Goal: Task Accomplishment & Management: Use online tool/utility

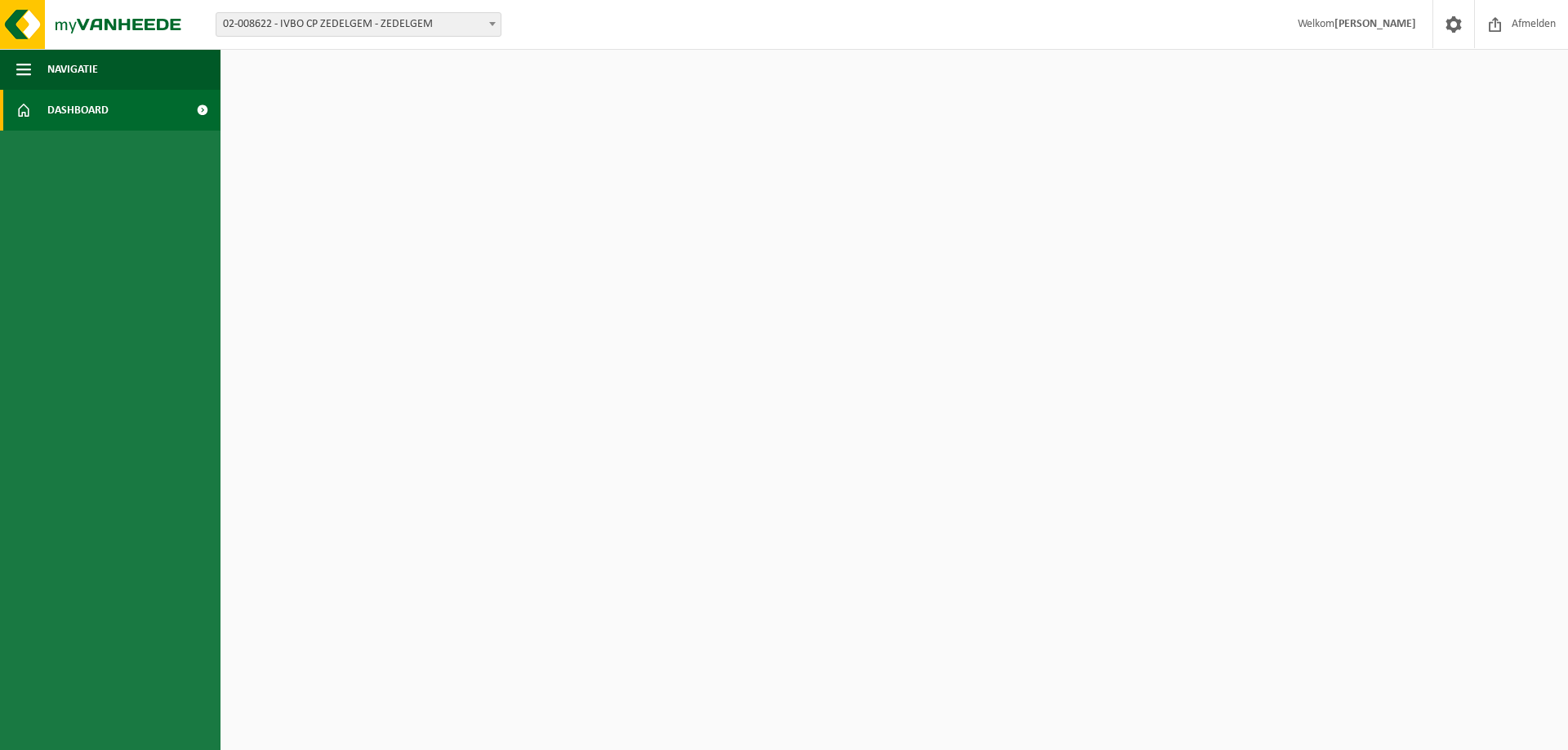
click at [345, 26] on span "02-008622 - IVBO CP ZEDELGEM - ZEDELGEM" at bounding box center [359, 24] width 284 height 23
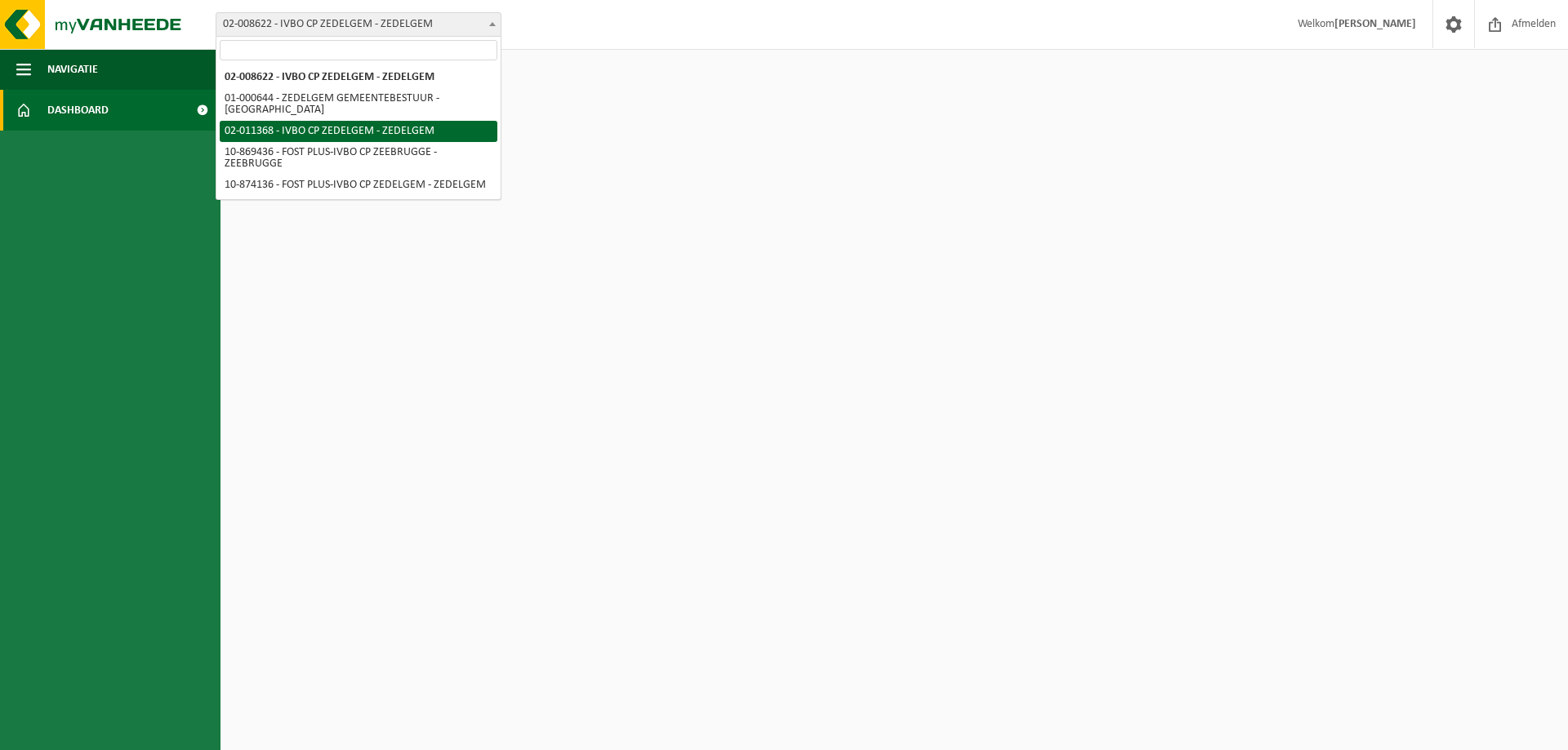
select select "6198"
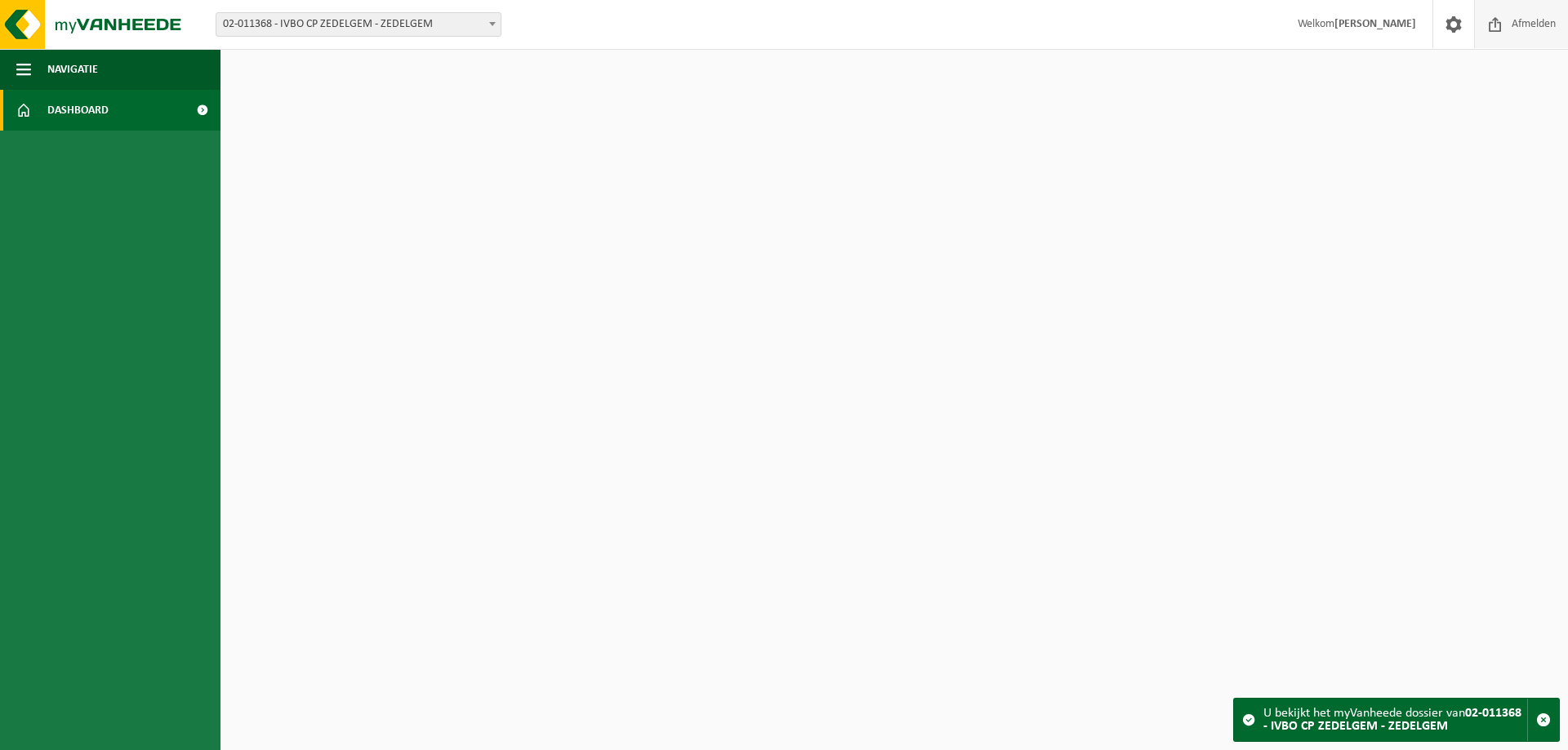
click at [1542, 23] on span "Afmelden" at bounding box center [1533, 24] width 52 height 49
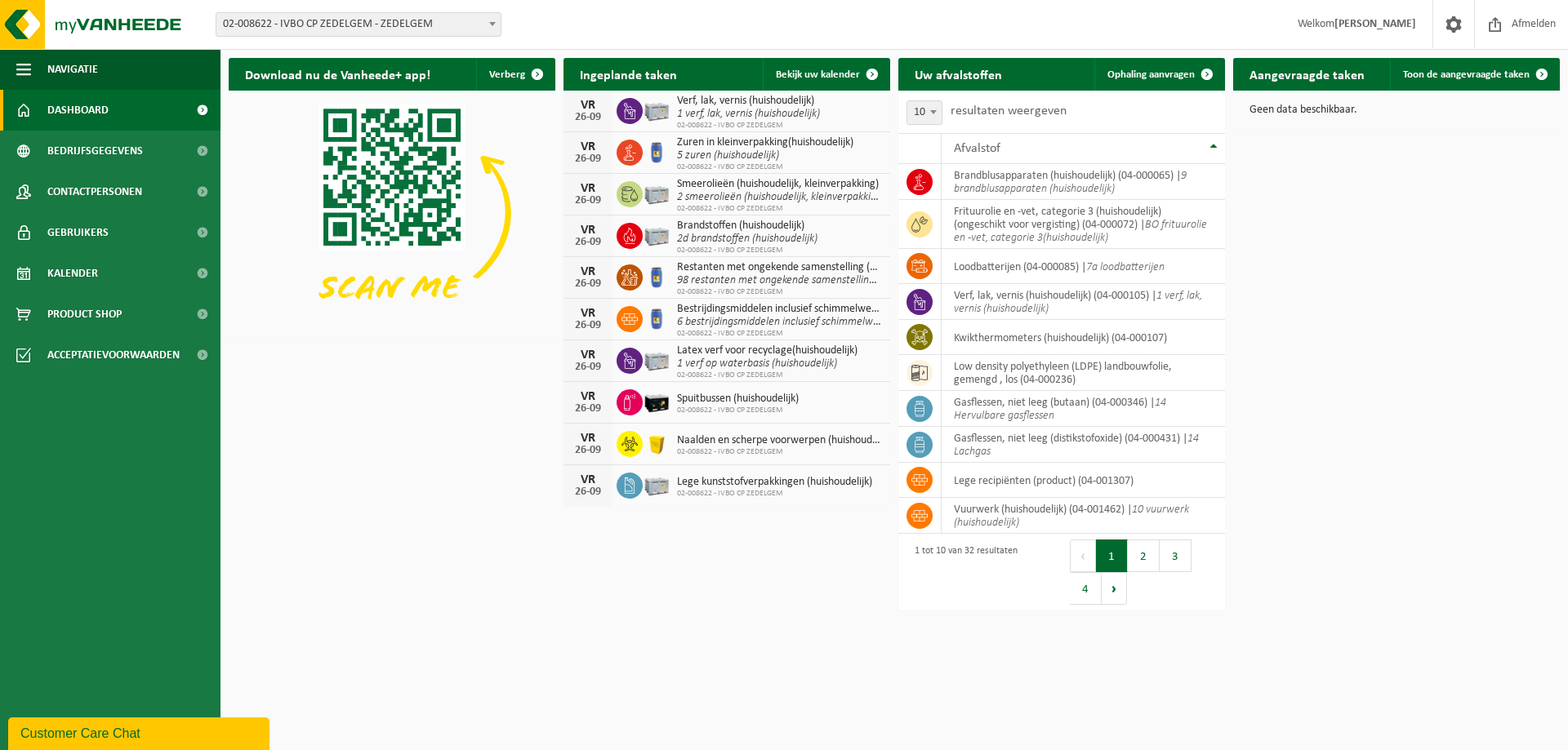
click at [283, 33] on span "02-008622 - IVBO CP ZEDELGEM - ZEDELGEM" at bounding box center [359, 24] width 284 height 23
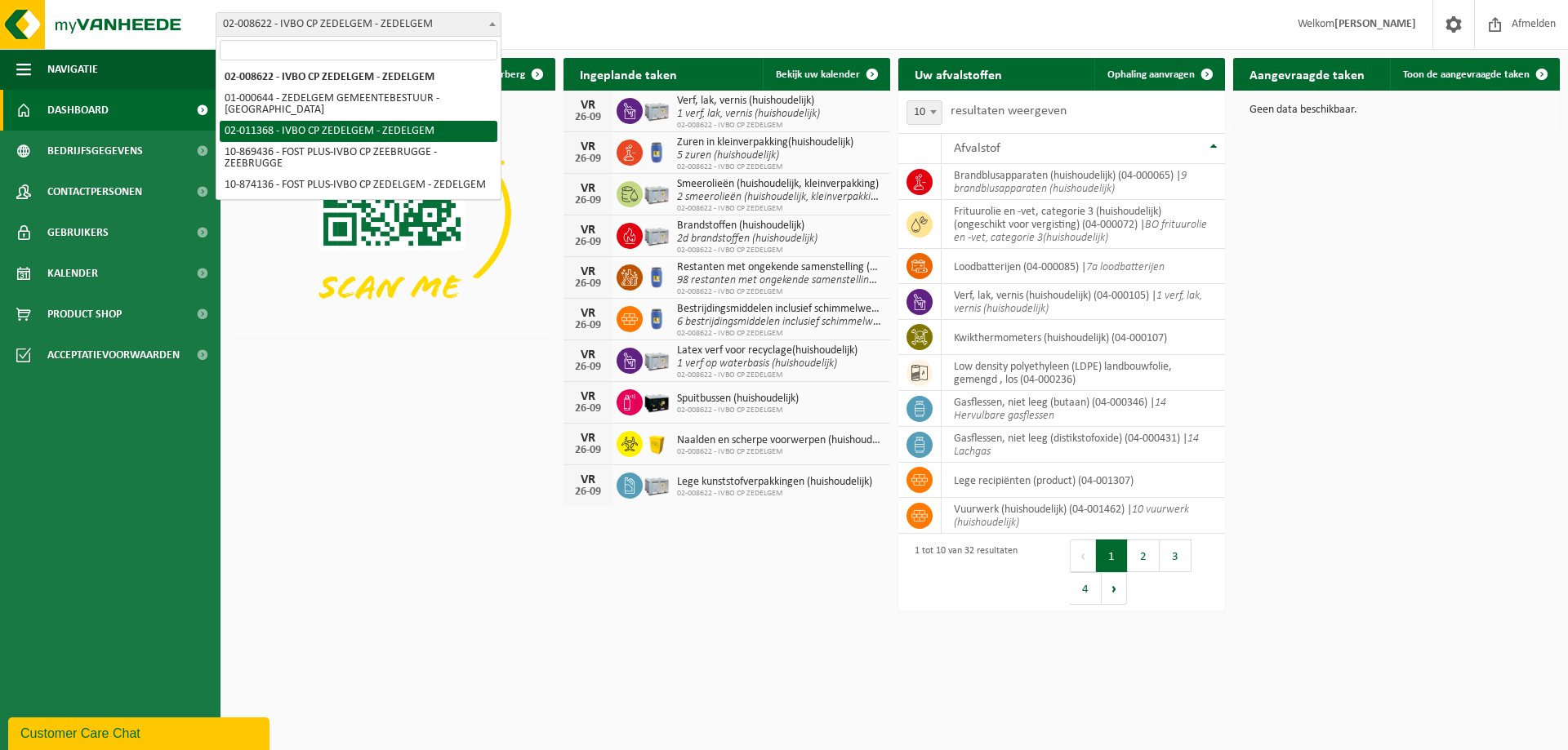
select select "6198"
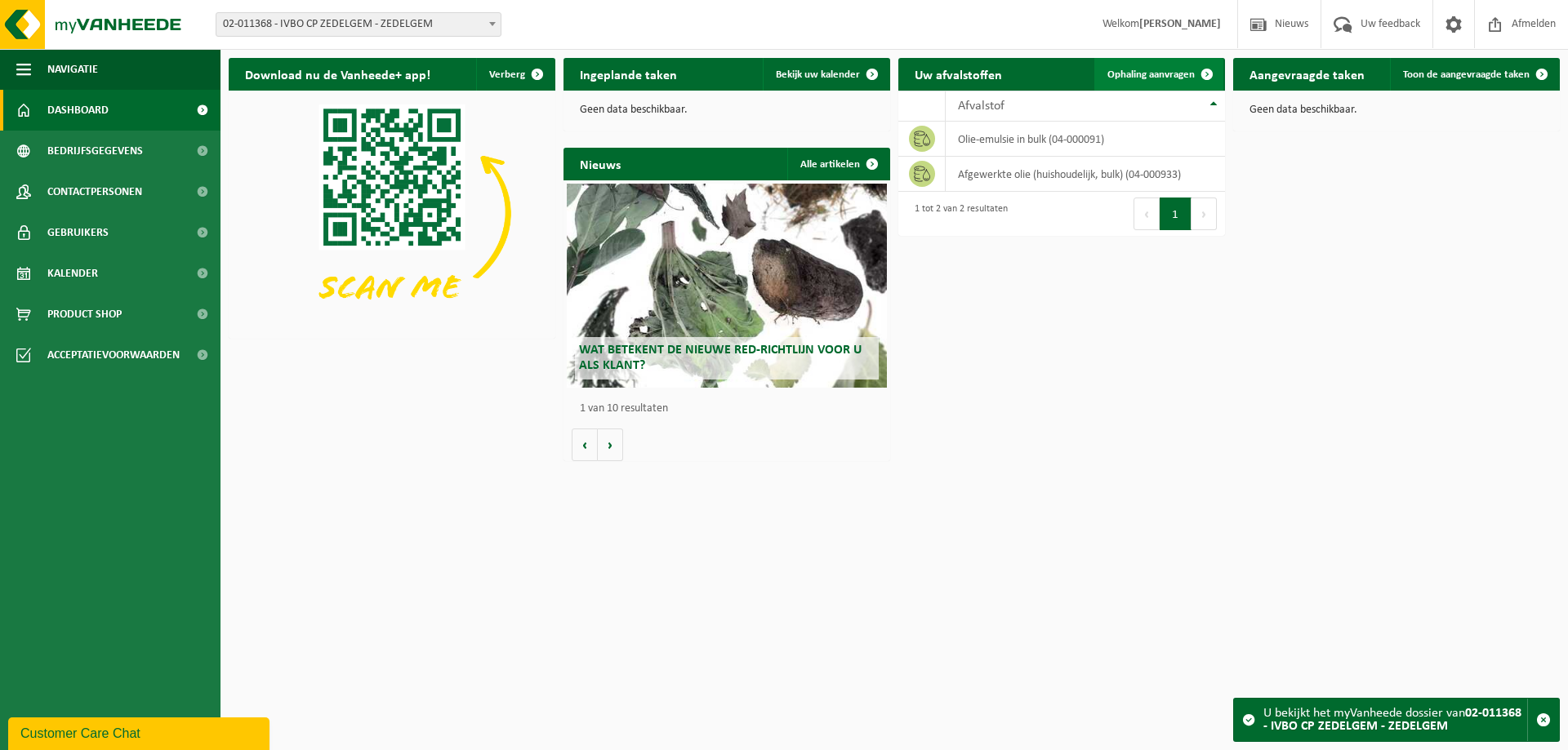
click at [1169, 73] on span "Ophaling aanvragen" at bounding box center [1151, 74] width 88 height 10
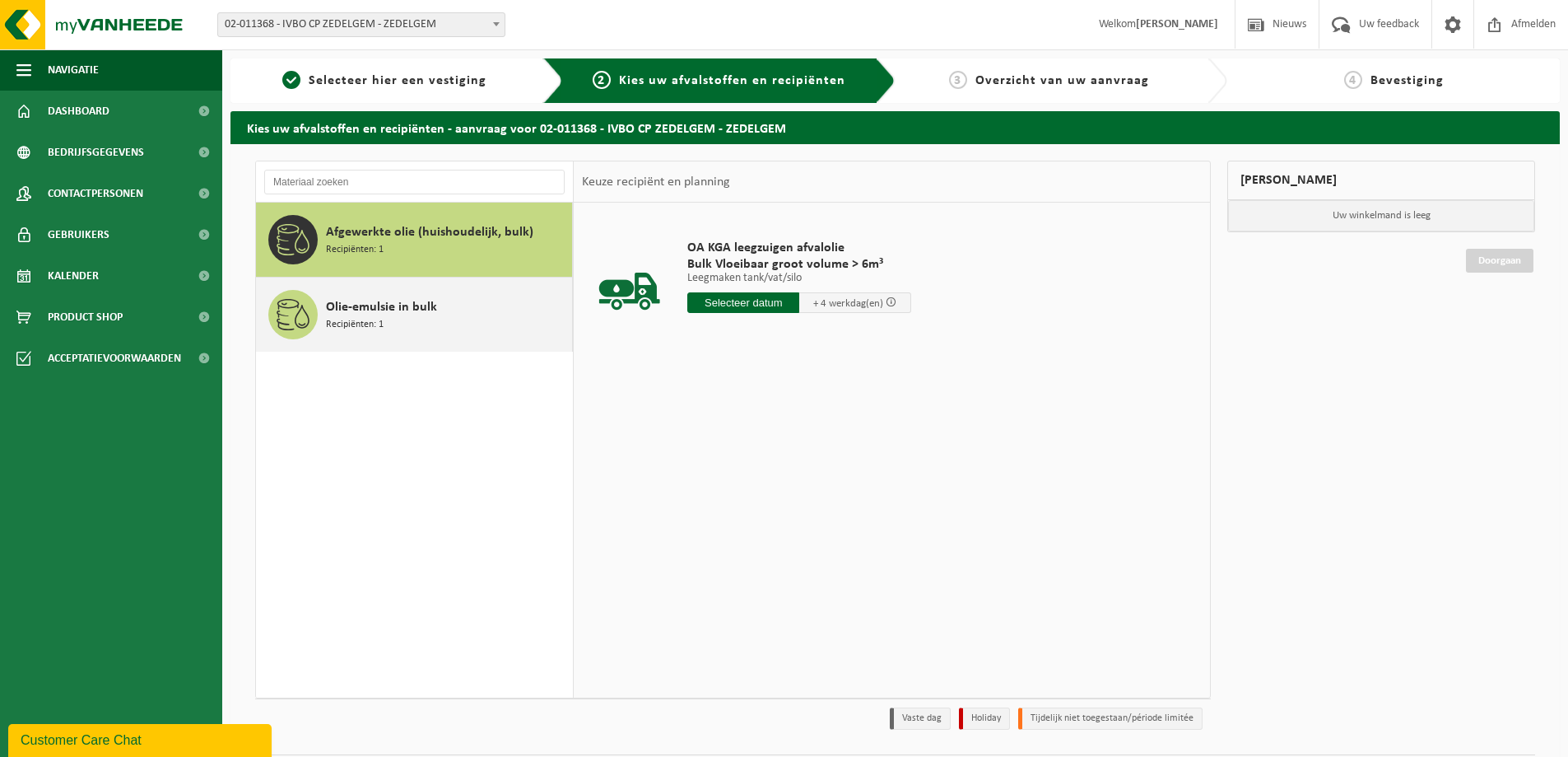
click at [367, 325] on span "Recipiënten: 1" at bounding box center [355, 325] width 58 height 15
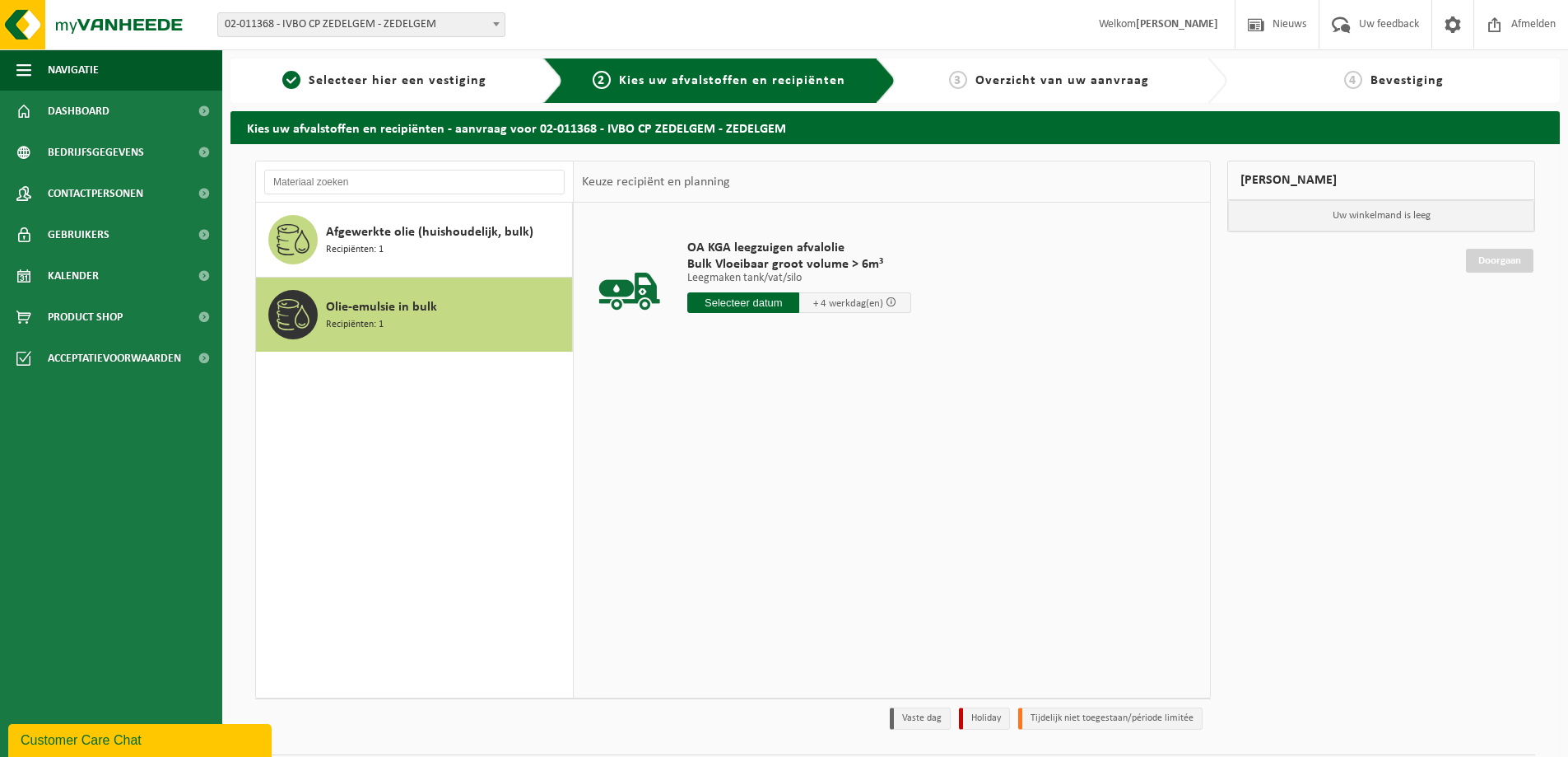
click at [752, 302] on input "text" at bounding box center [743, 302] width 112 height 21
click at [702, 500] on div "29" at bounding box center [702, 501] width 29 height 27
type input "Van 2025-09-29"
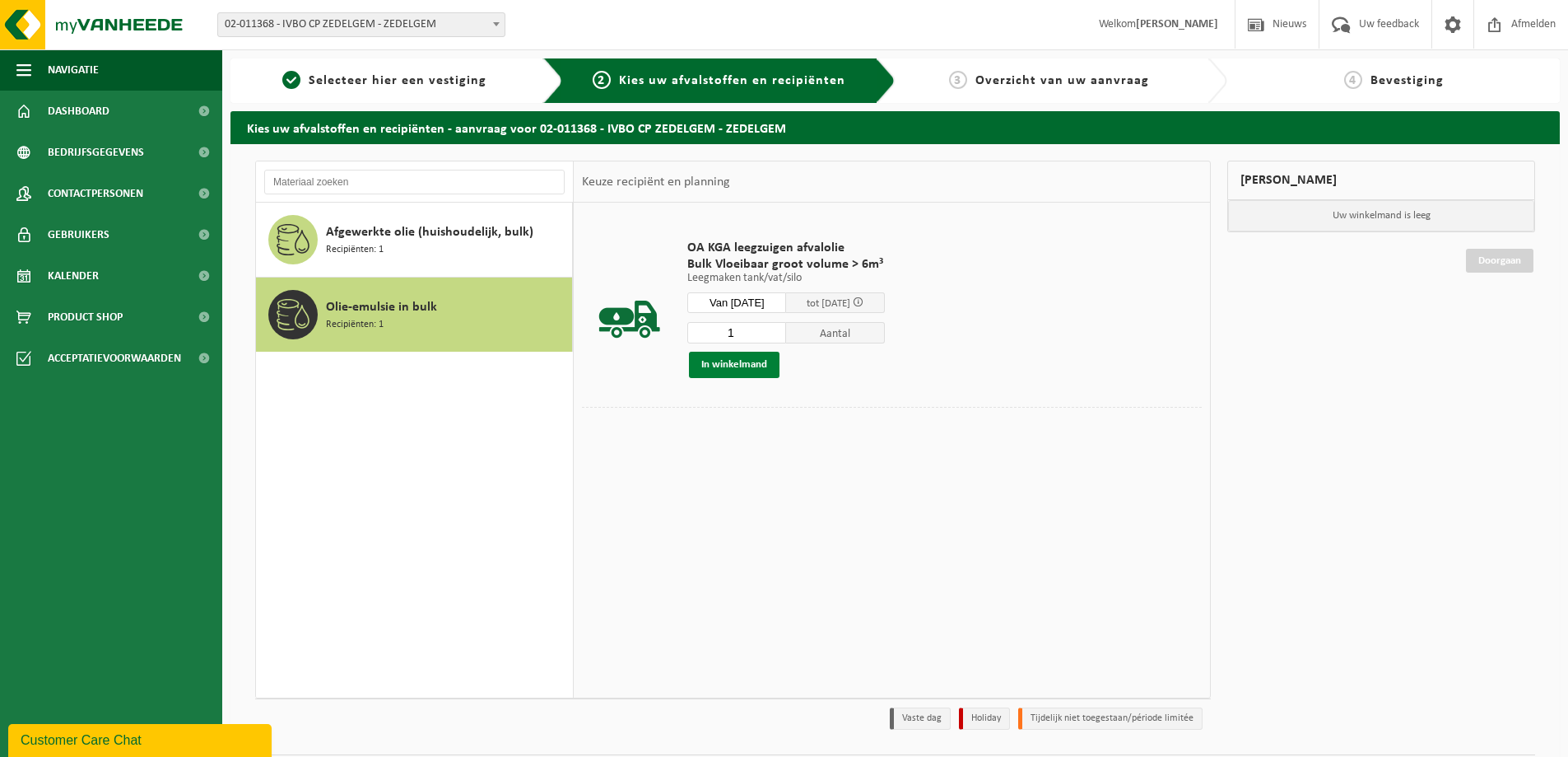
click at [739, 369] on button "In winkelmand" at bounding box center [733, 364] width 90 height 27
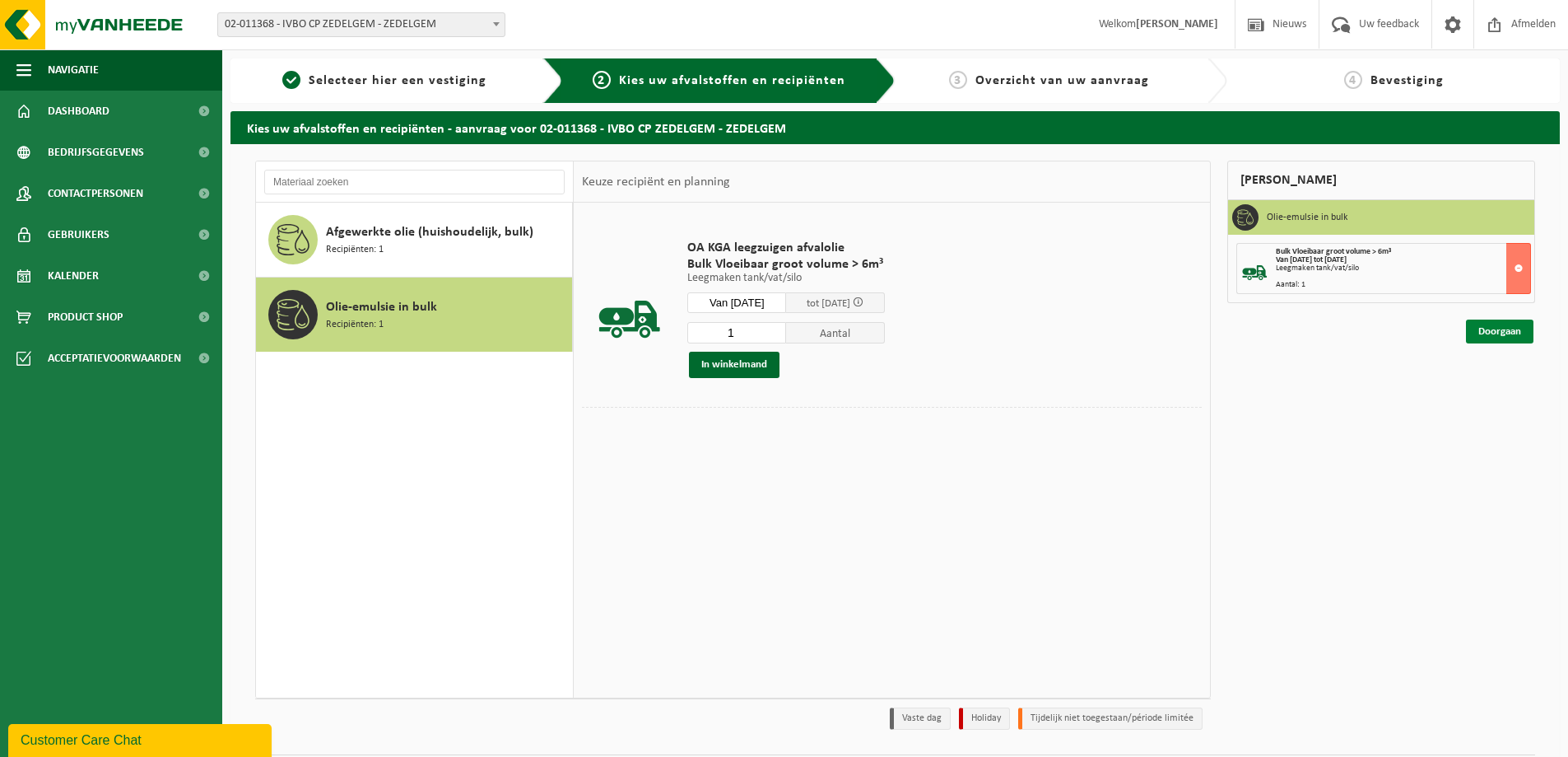
click at [1504, 333] on link "Doorgaan" at bounding box center [1499, 332] width 68 height 24
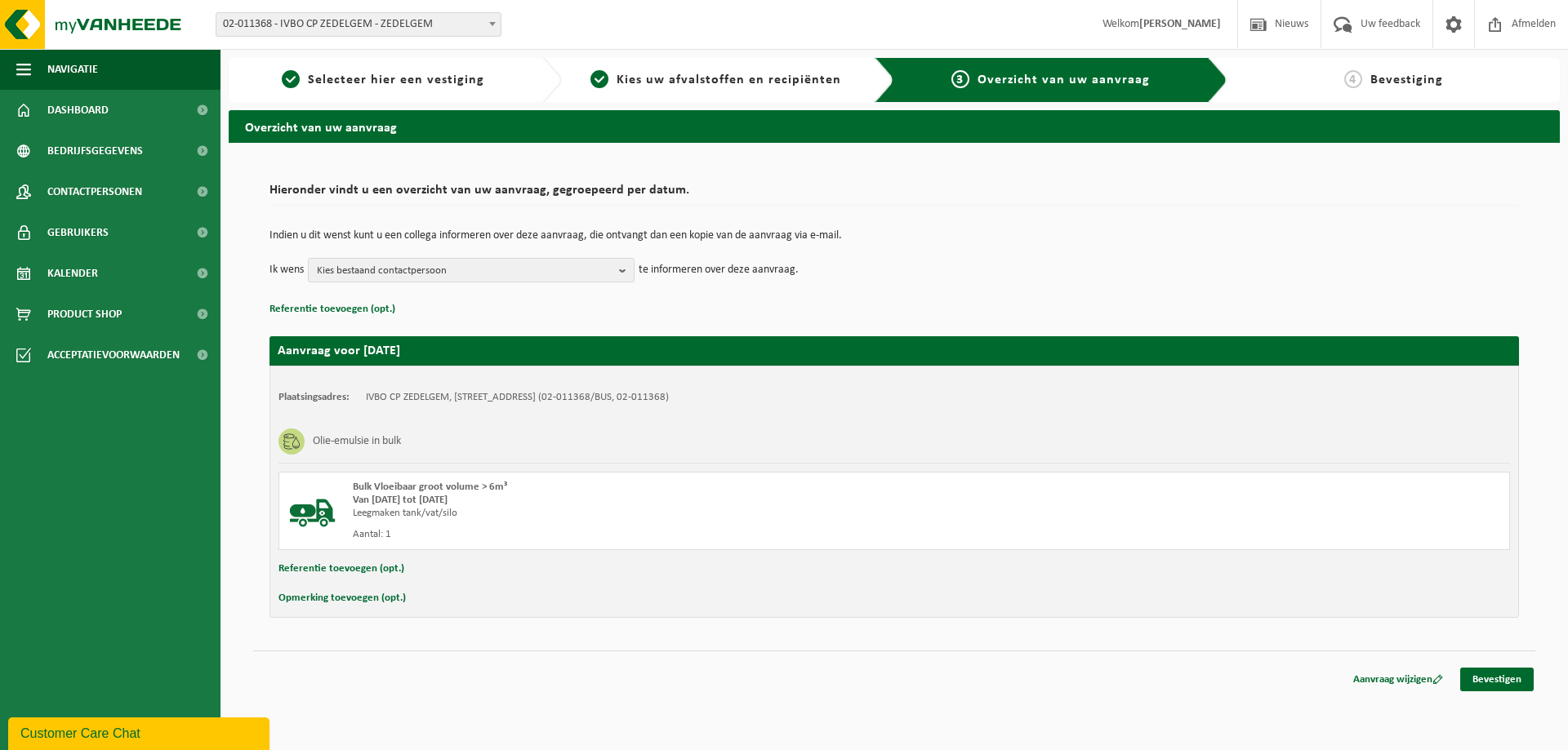
click at [346, 601] on button "Opmerking toevoegen (opt.)" at bounding box center [342, 598] width 128 height 21
click at [378, 598] on input "text" at bounding box center [926, 599] width 1134 height 25
type input "Graag leegzuigen motorolietank week 40 aub"
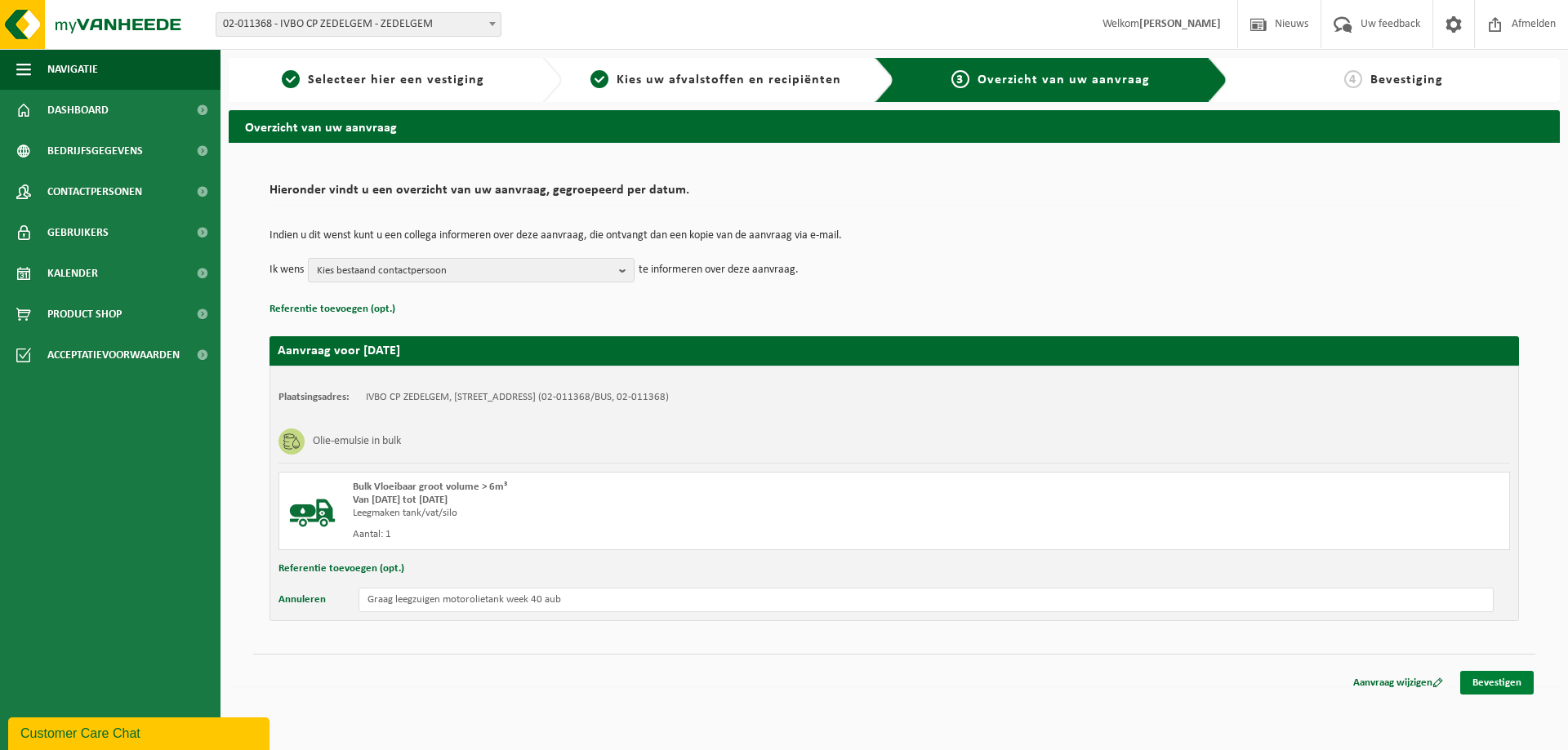
click at [1495, 686] on link "Bevestigen" at bounding box center [1496, 683] width 73 height 24
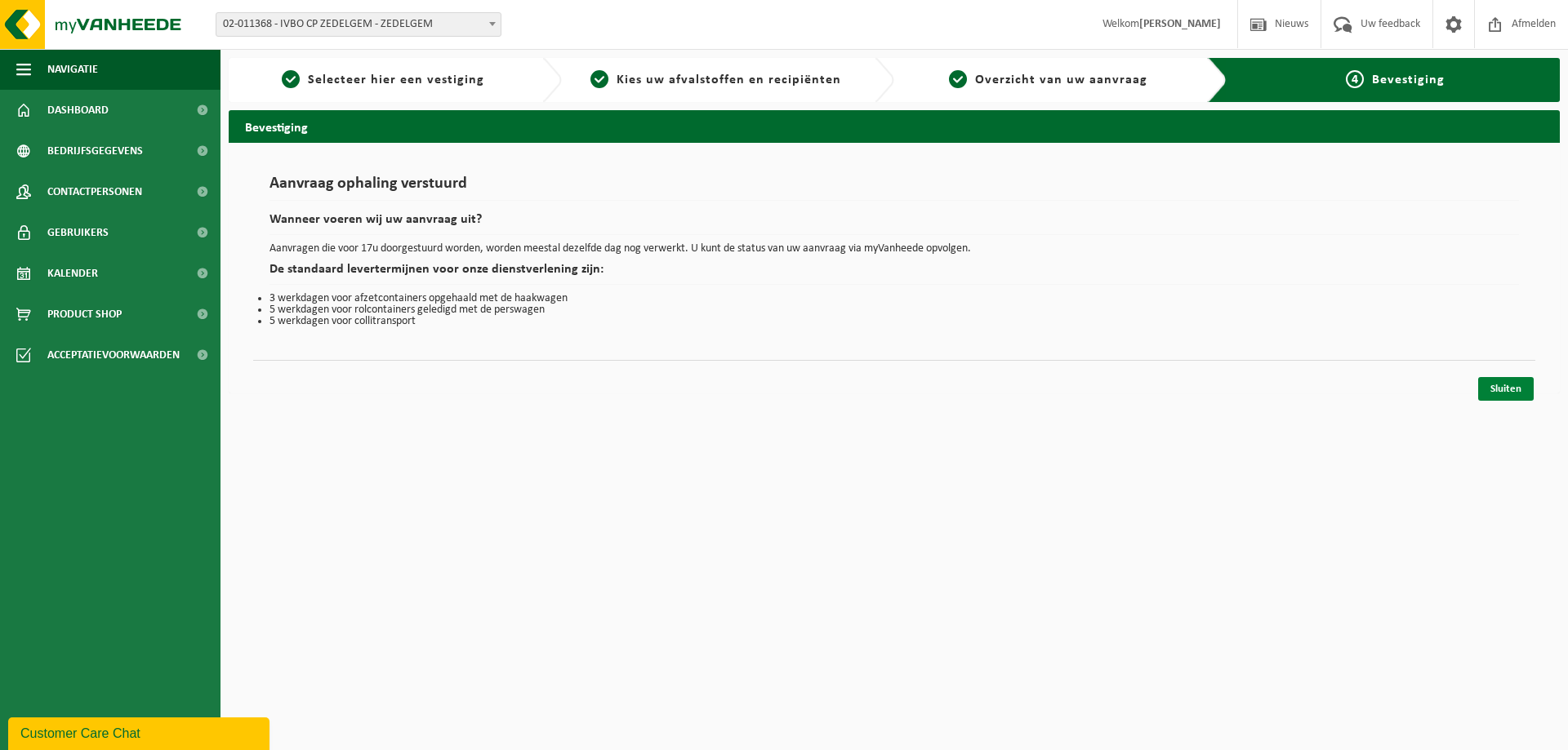
click at [1519, 396] on link "Sluiten" at bounding box center [1505, 389] width 55 height 24
